Goal: Information Seeking & Learning: Learn about a topic

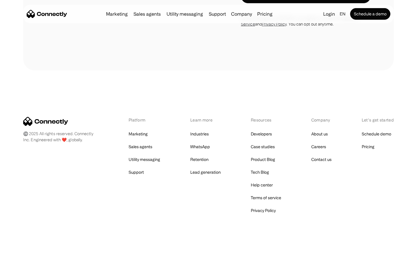
scroll to position [2273, 0]
